Goal: Task Accomplishment & Management: Manage account settings

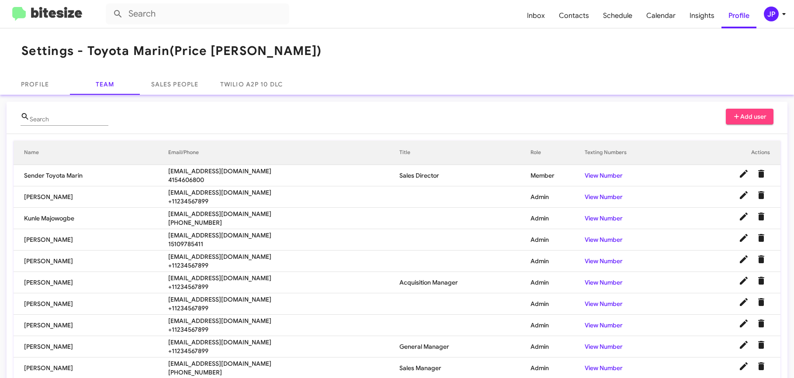
scroll to position [38, 0]
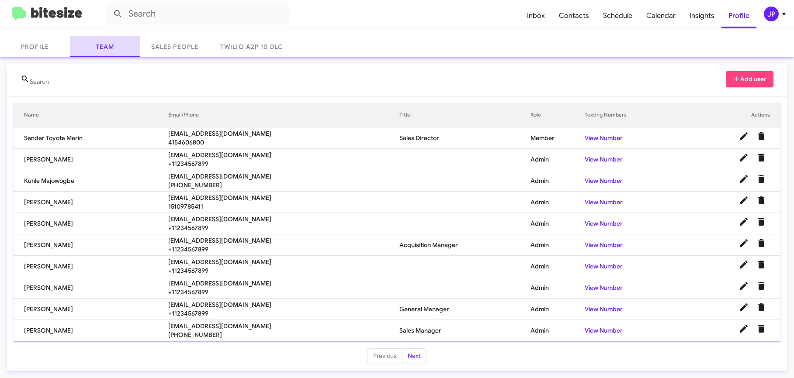
click at [773, 16] on div "JP" at bounding box center [771, 14] width 15 height 15
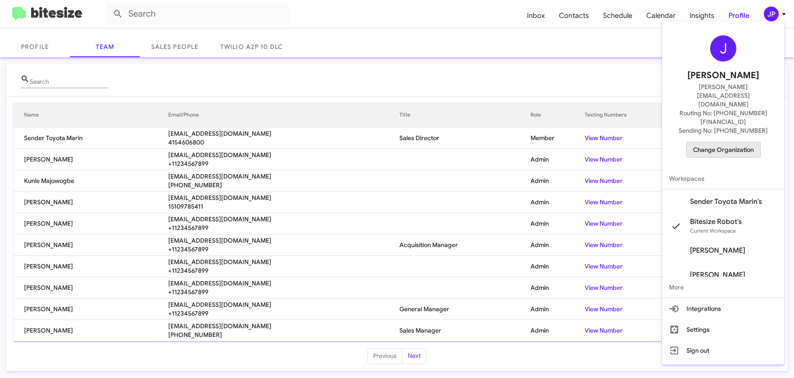
click at [732, 142] on span "Change Organization" at bounding box center [723, 149] width 61 height 15
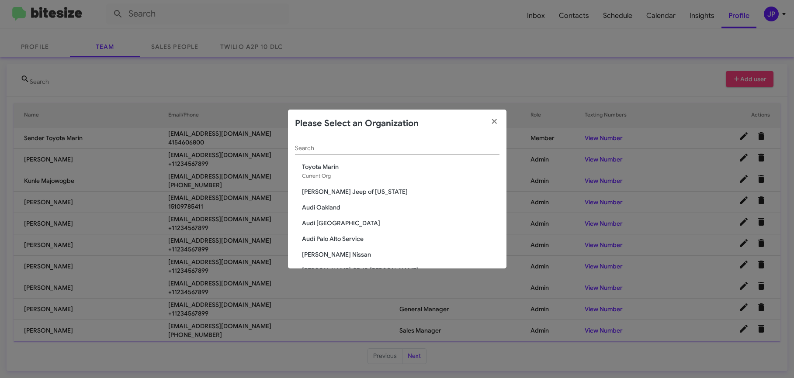
click at [428, 149] on input "Search" at bounding box center [397, 148] width 204 height 7
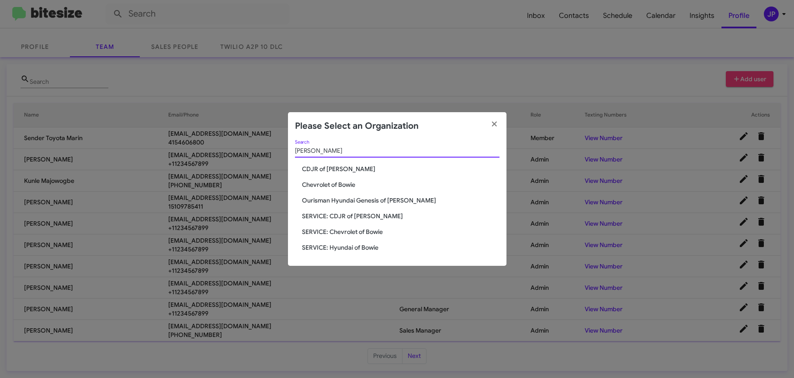
type input "bowie"
click at [344, 184] on span "Chevrolet of Bowie" at bounding box center [400, 184] width 197 height 9
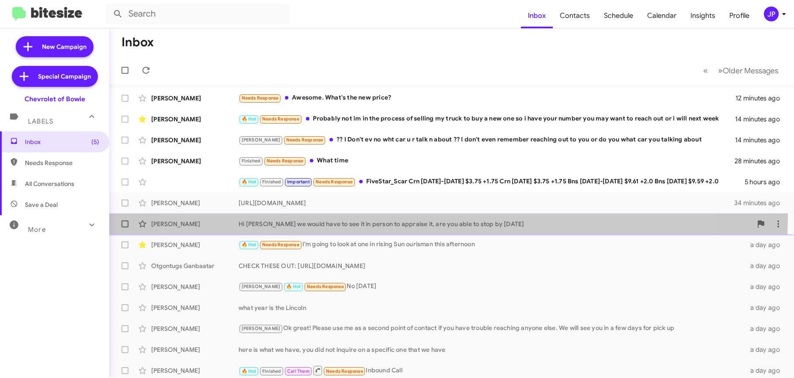
click at [418, 215] on div "[PERSON_NAME] Hi [PERSON_NAME] we would have to see it in person to appraise it…" at bounding box center [451, 223] width 671 height 17
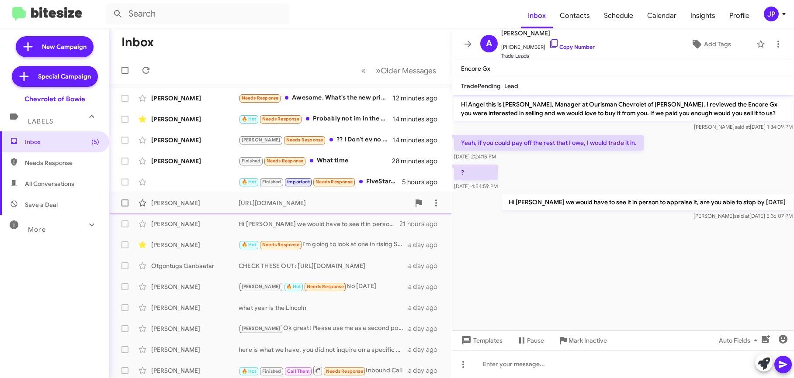
click at [310, 211] on div "[PERSON_NAME] [URL][DOMAIN_NAME] 34 minutes ago" at bounding box center [280, 202] width 329 height 17
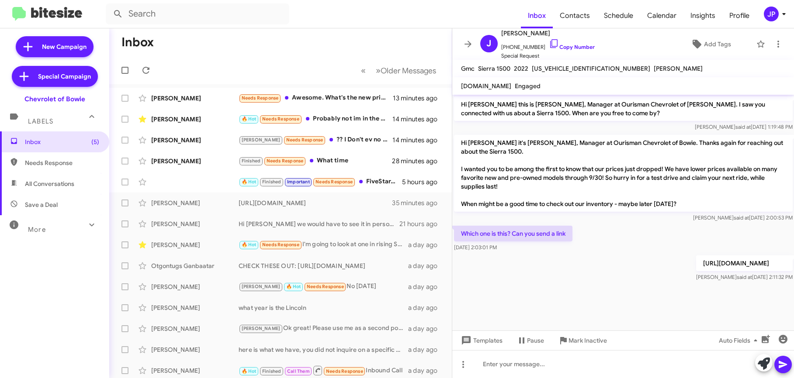
click at [36, 230] on span "More" at bounding box center [37, 230] width 18 height 8
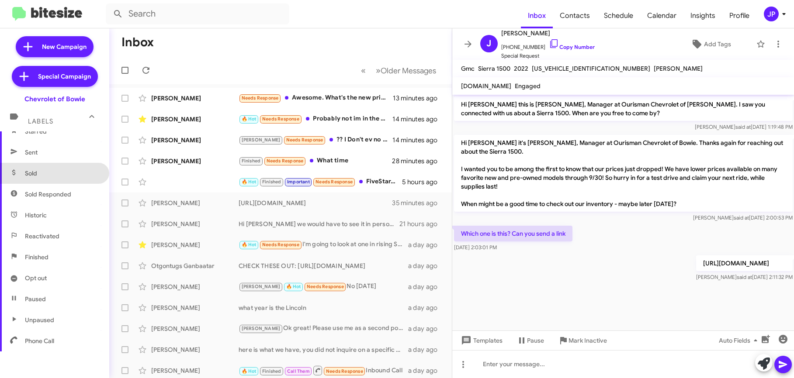
click at [55, 178] on span "Sold" at bounding box center [54, 173] width 109 height 21
type input "in:sold"
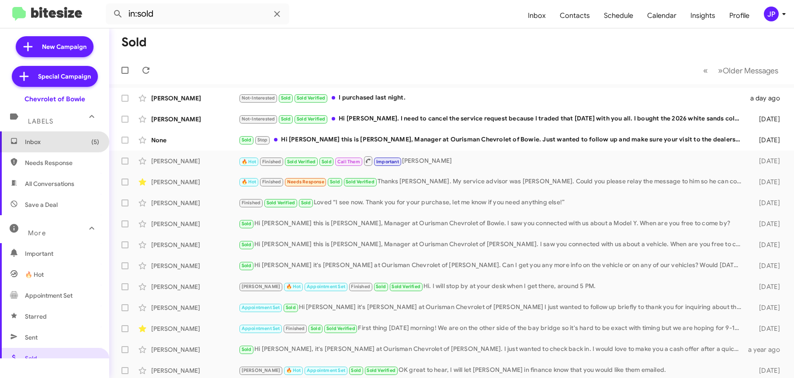
click at [55, 146] on span "Inbox (5)" at bounding box center [62, 142] width 74 height 9
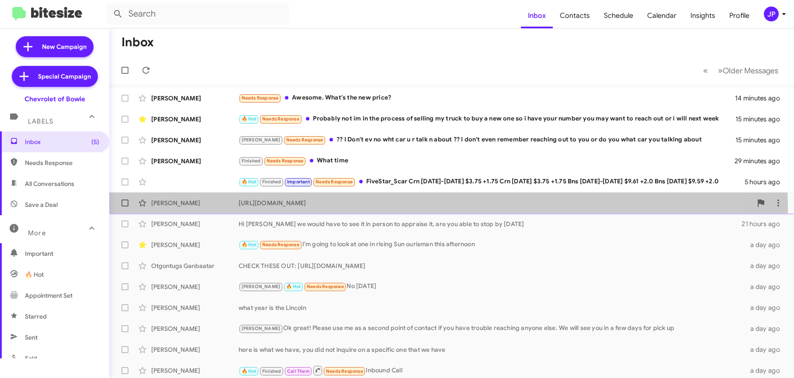
click at [377, 210] on div "[PERSON_NAME] [URL][DOMAIN_NAME] 35 minutes ago" at bounding box center [451, 202] width 671 height 17
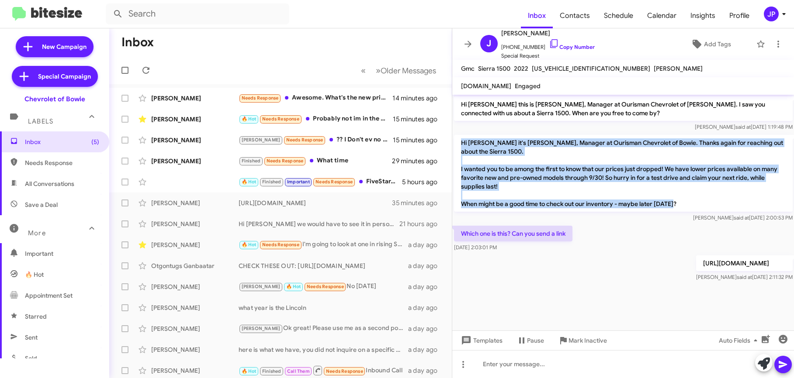
drag, startPoint x: 695, startPoint y: 210, endPoint x: 463, endPoint y: 144, distance: 241.0
click at [463, 144] on p "Hi [PERSON_NAME] it's [PERSON_NAME], Manager at Ourisman Chevrolet of Bowie. Th…" at bounding box center [623, 173] width 339 height 77
copy p "Hi [PERSON_NAME] it's [PERSON_NAME], Manager at Ourisman Chevrolet of Bowie. Th…"
